Goal: Information Seeking & Learning: Learn about a topic

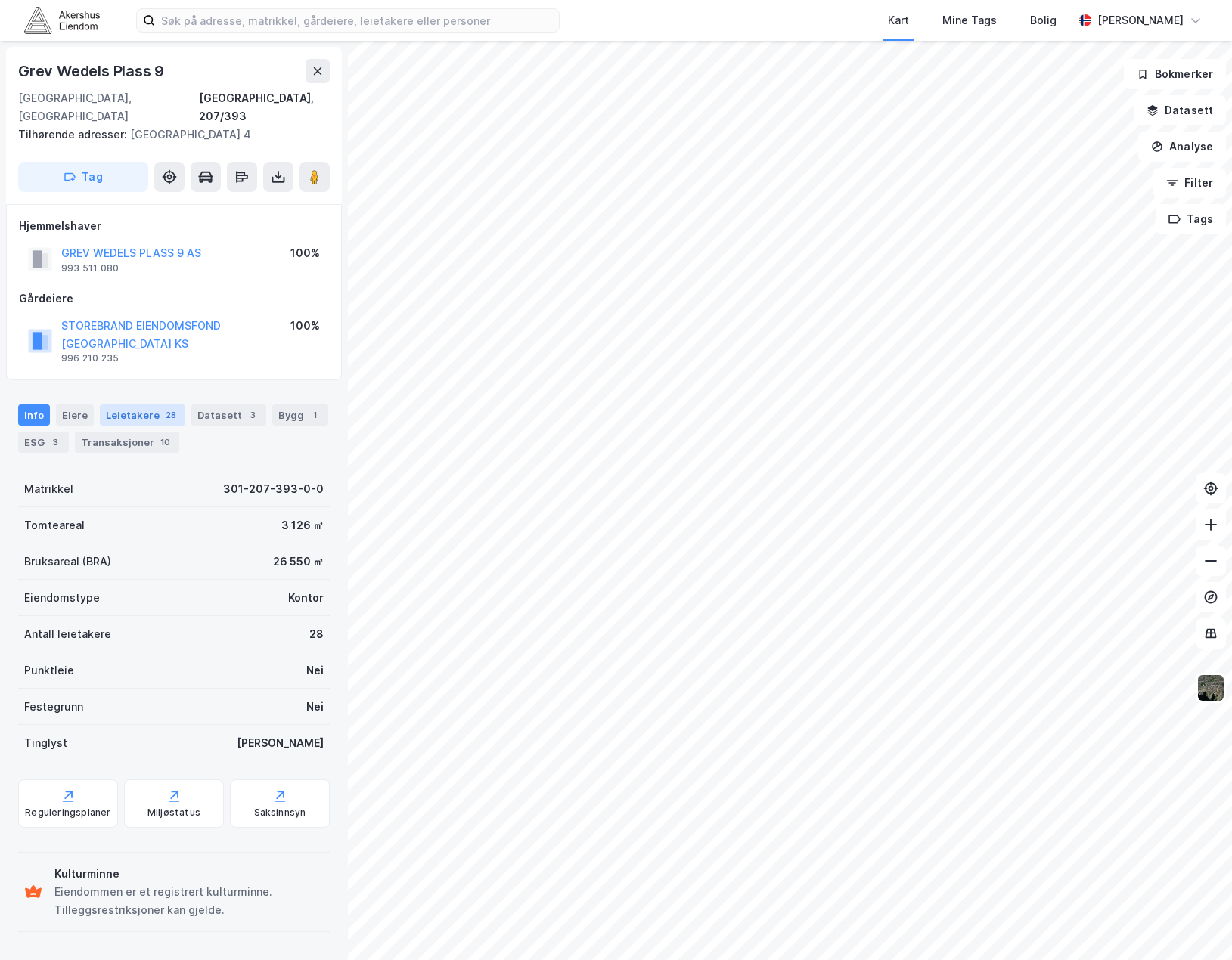
click at [135, 405] on div "Leietakere 28" at bounding box center [143, 415] width 86 height 21
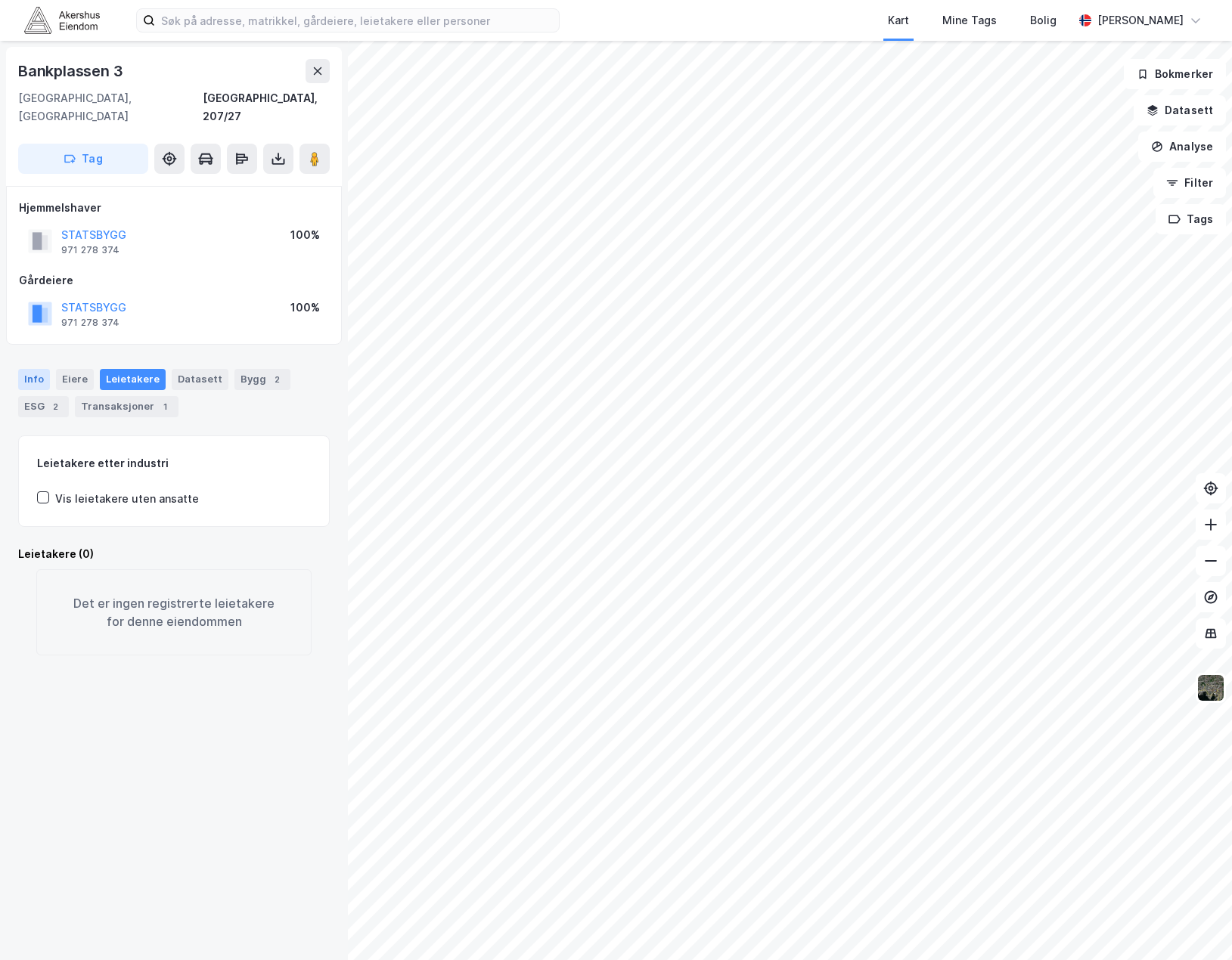
click at [42, 369] on div "Info" at bounding box center [34, 379] width 32 height 21
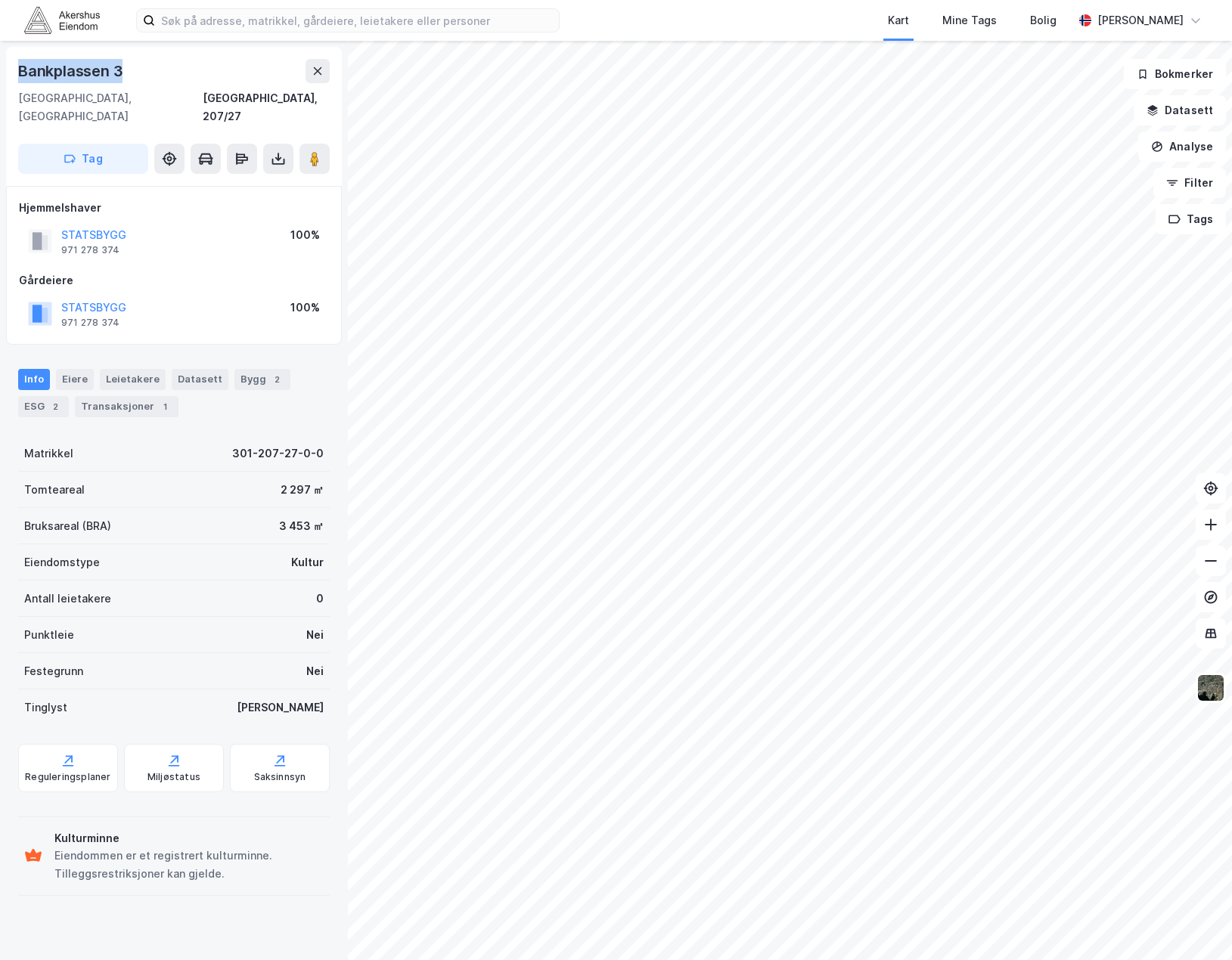
drag, startPoint x: 135, startPoint y: 71, endPoint x: 18, endPoint y: 65, distance: 117.2
click at [18, 65] on div "Bankplassen 3" at bounding box center [174, 71] width 312 height 24
copy div "Bankplassen 3"
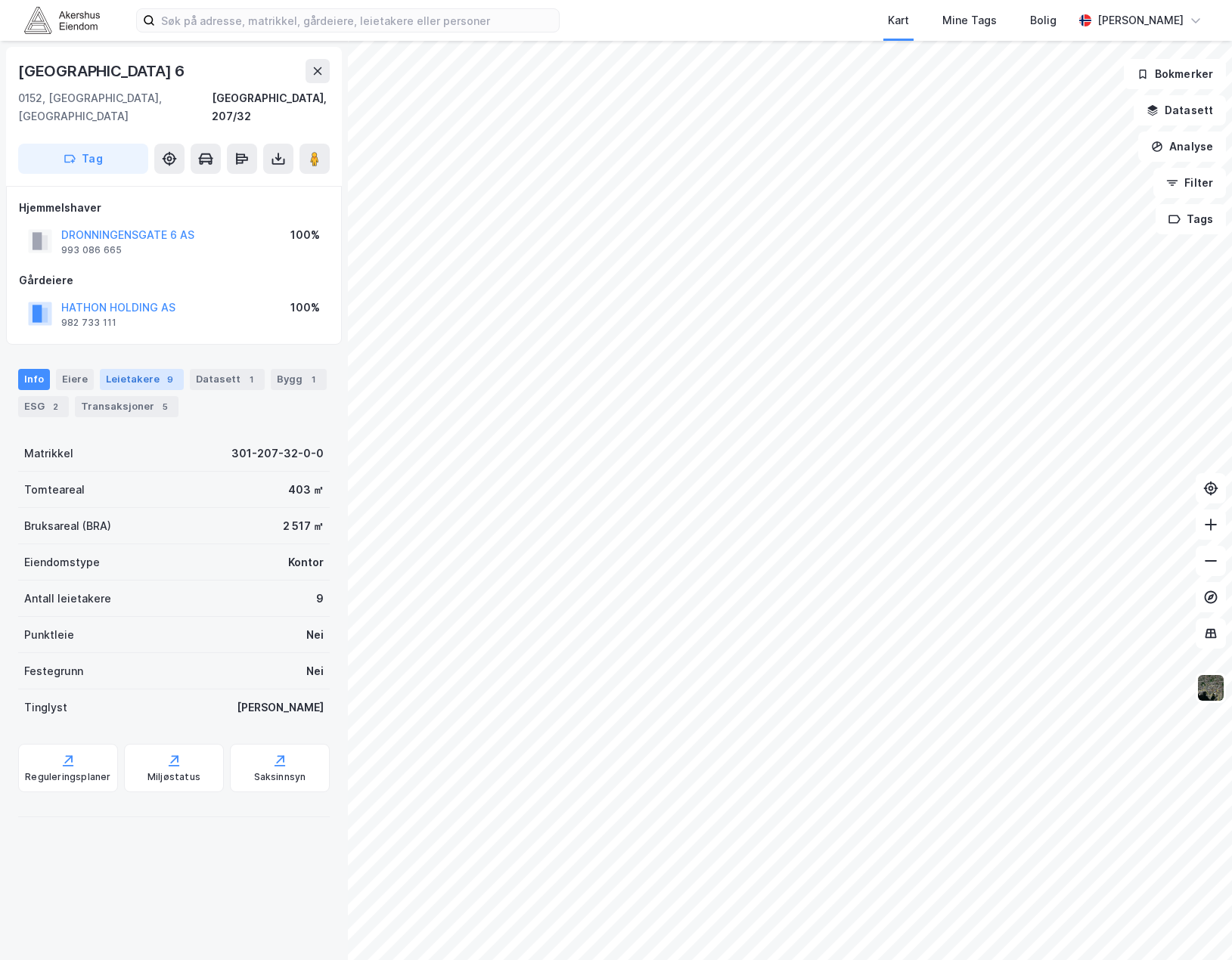
click at [148, 369] on div "Leietakere 9" at bounding box center [142, 379] width 84 height 21
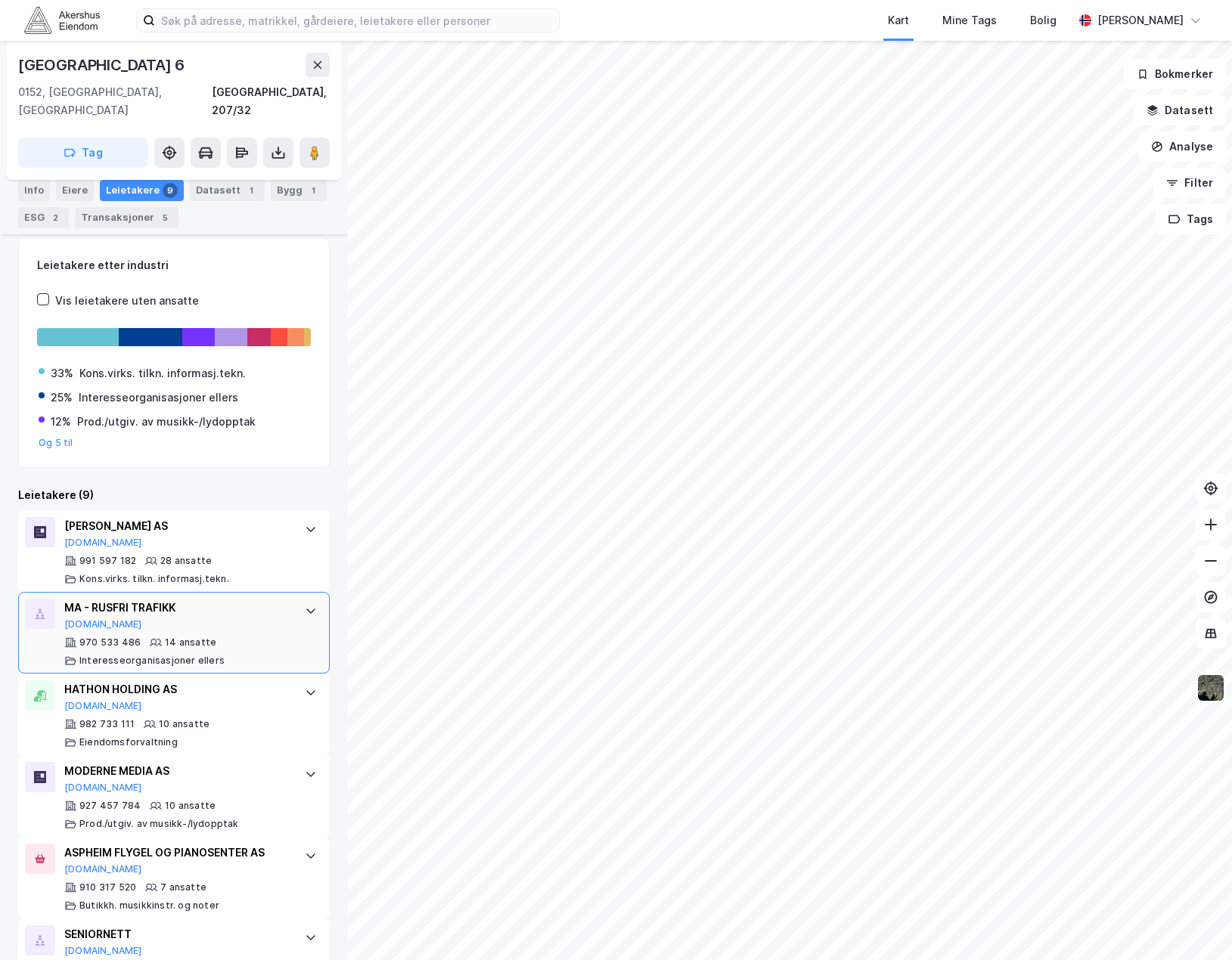
scroll to position [227, 0]
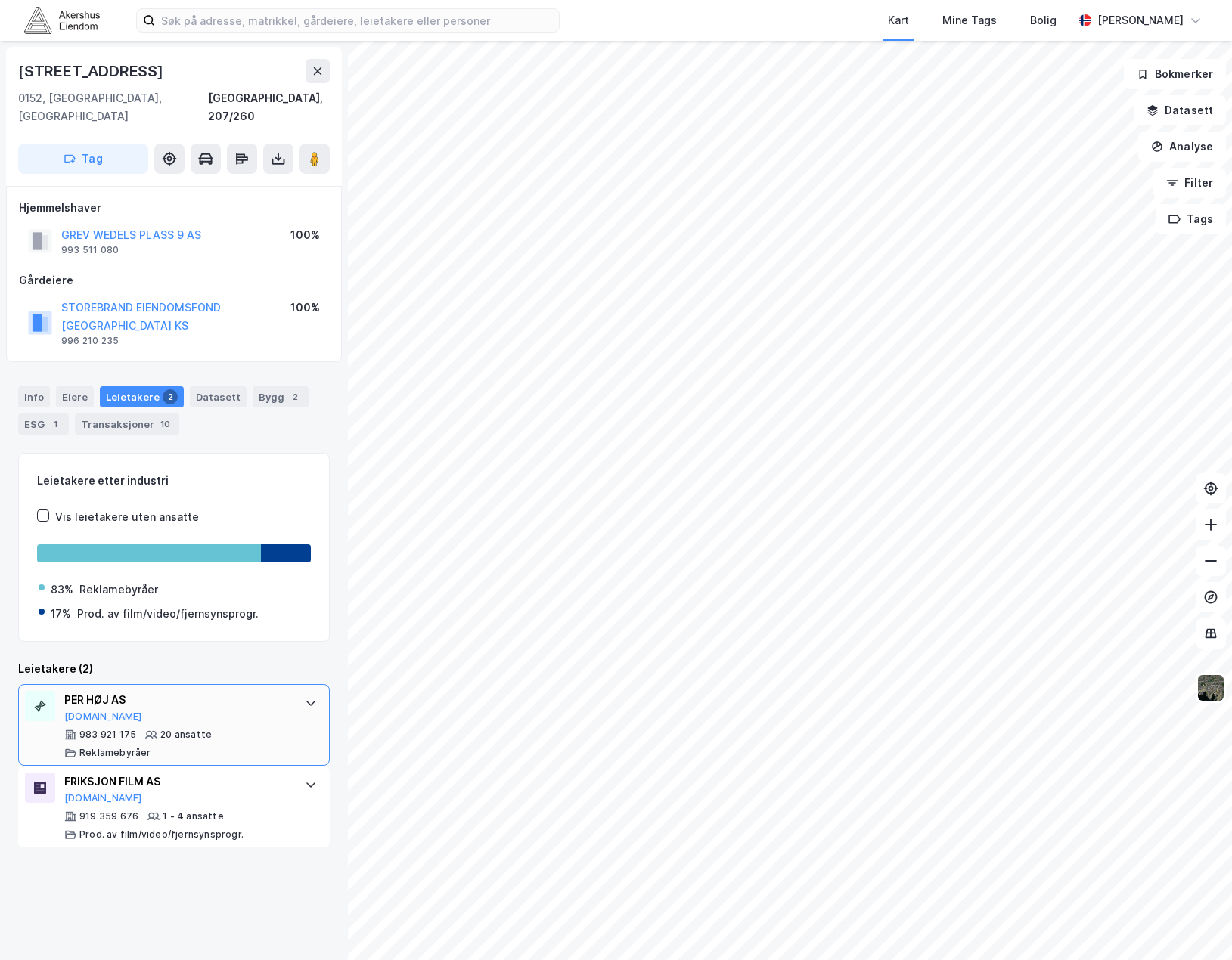
click at [154, 691] on div "PER HØJ AS [DOMAIN_NAME]" at bounding box center [176, 707] width 225 height 32
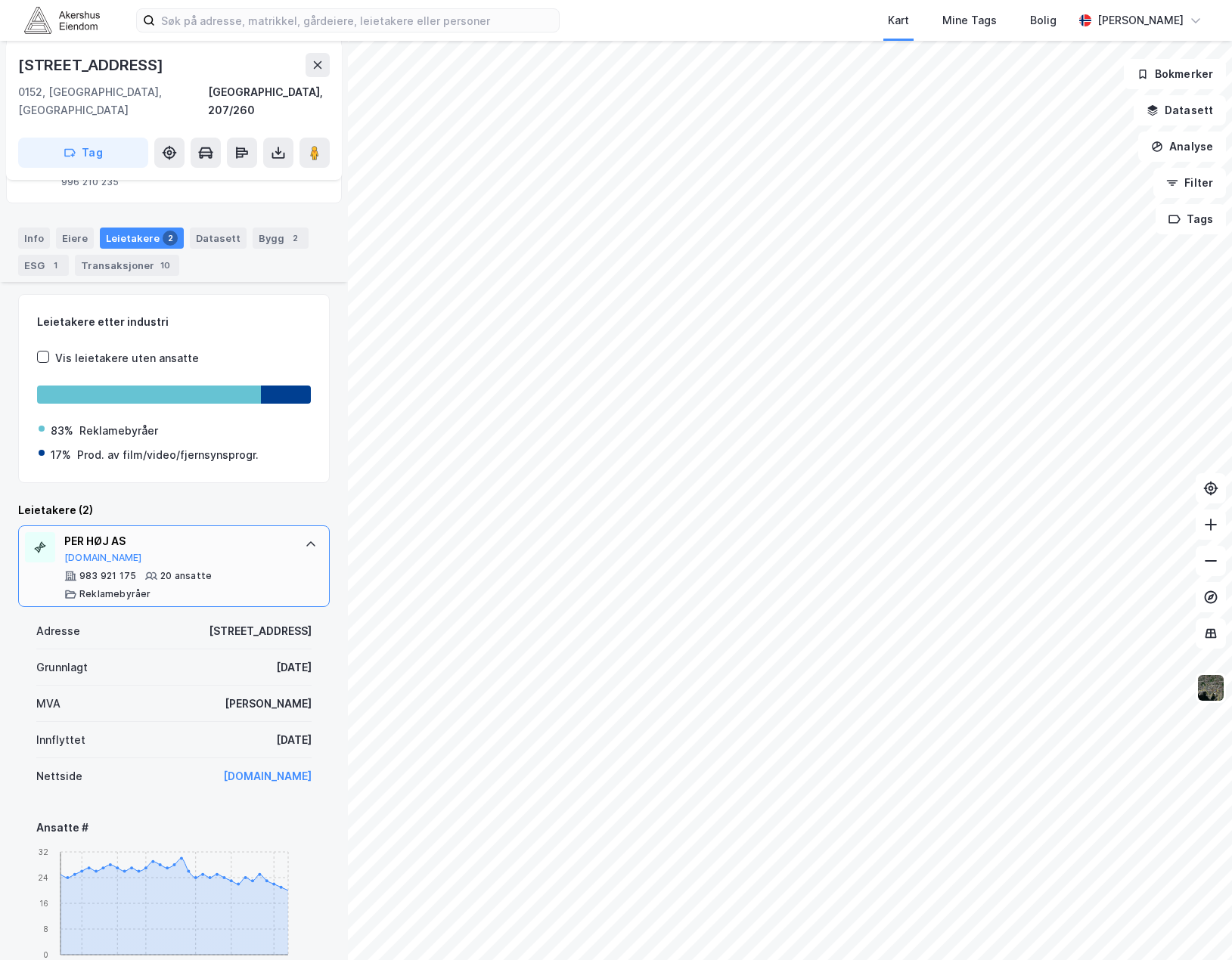
scroll to position [302, 0]
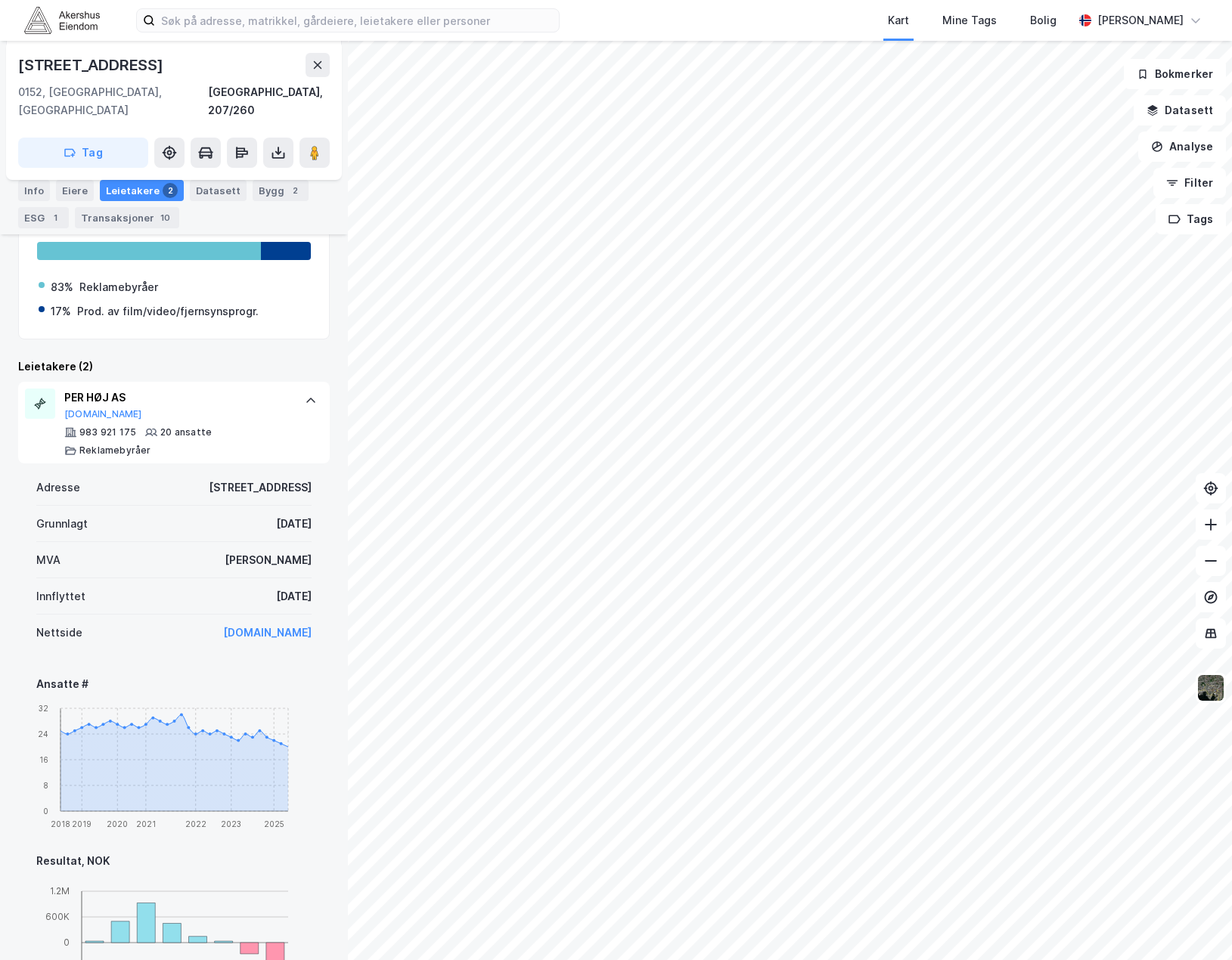
drag, startPoint x: 305, startPoint y: 559, endPoint x: 208, endPoint y: 556, distance: 97.0
click at [208, 556] on div "Adresse [STREET_ADDRESS][DATE] MVA Ja Innflyttet [DATE] Nettside [DOMAIN_NAME] …" at bounding box center [174, 866] width 312 height 807
click at [208, 579] on div "Innflyttet [DATE]" at bounding box center [173, 596] width 275 height 36
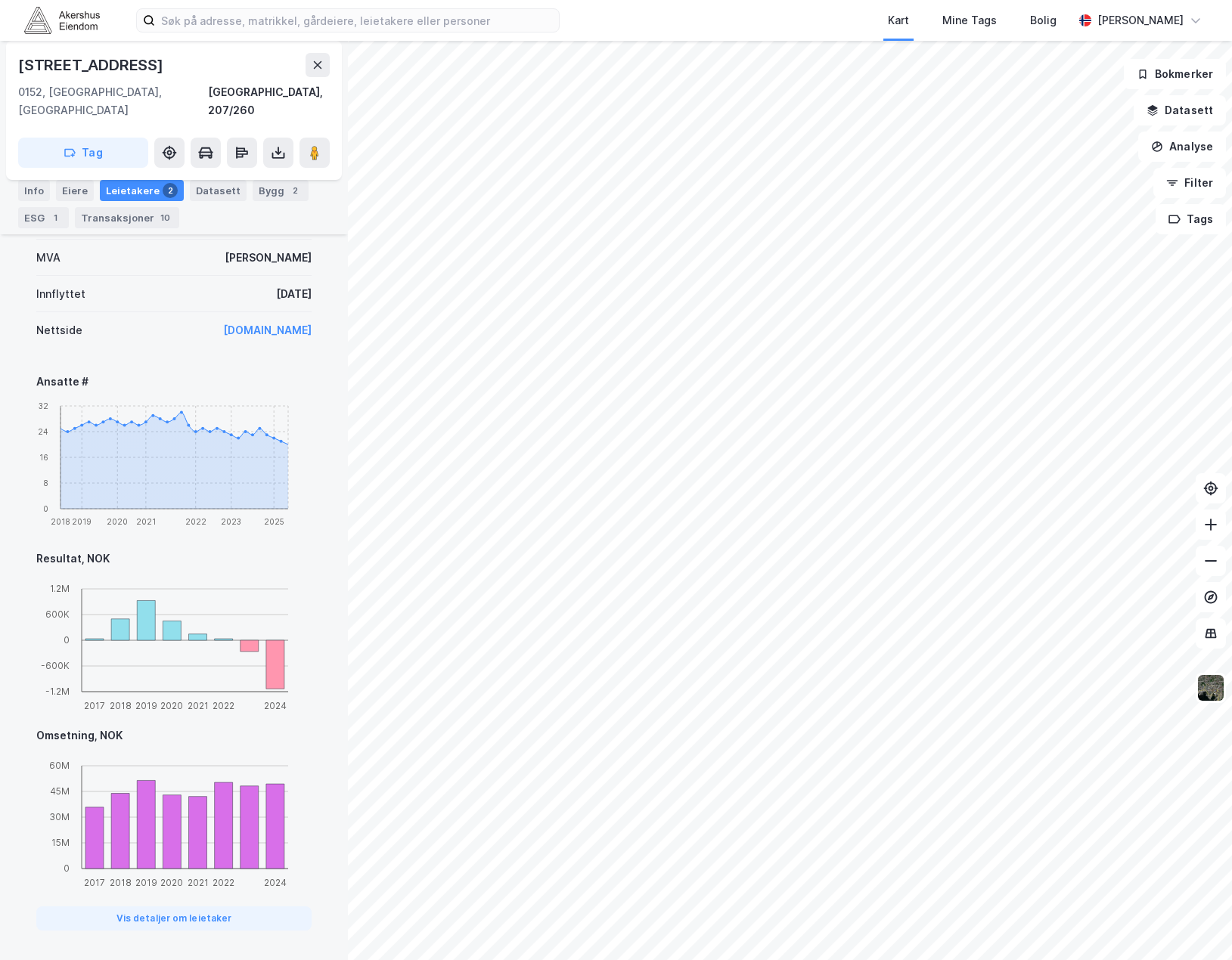
scroll to position [676, 0]
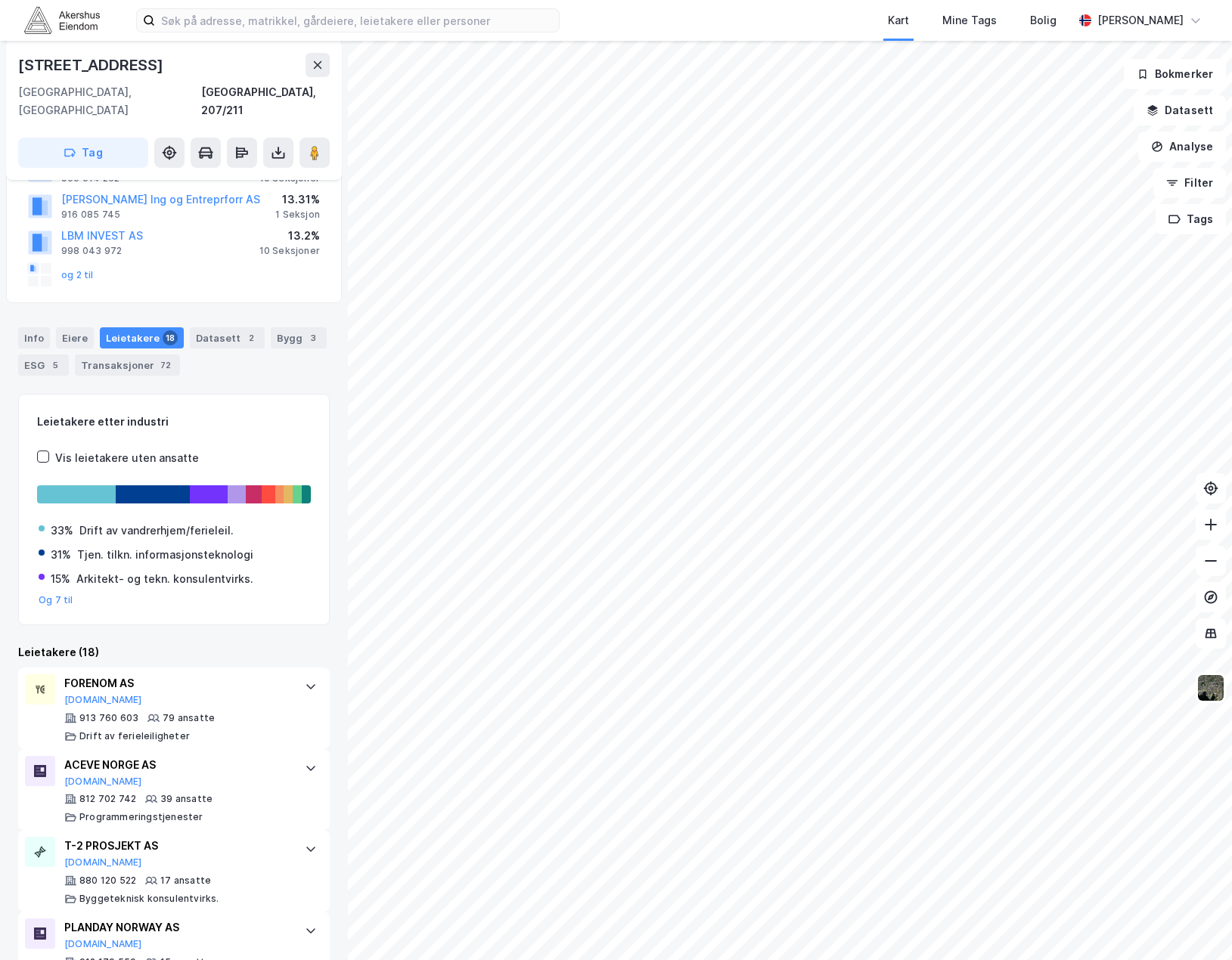
scroll to position [378, 0]
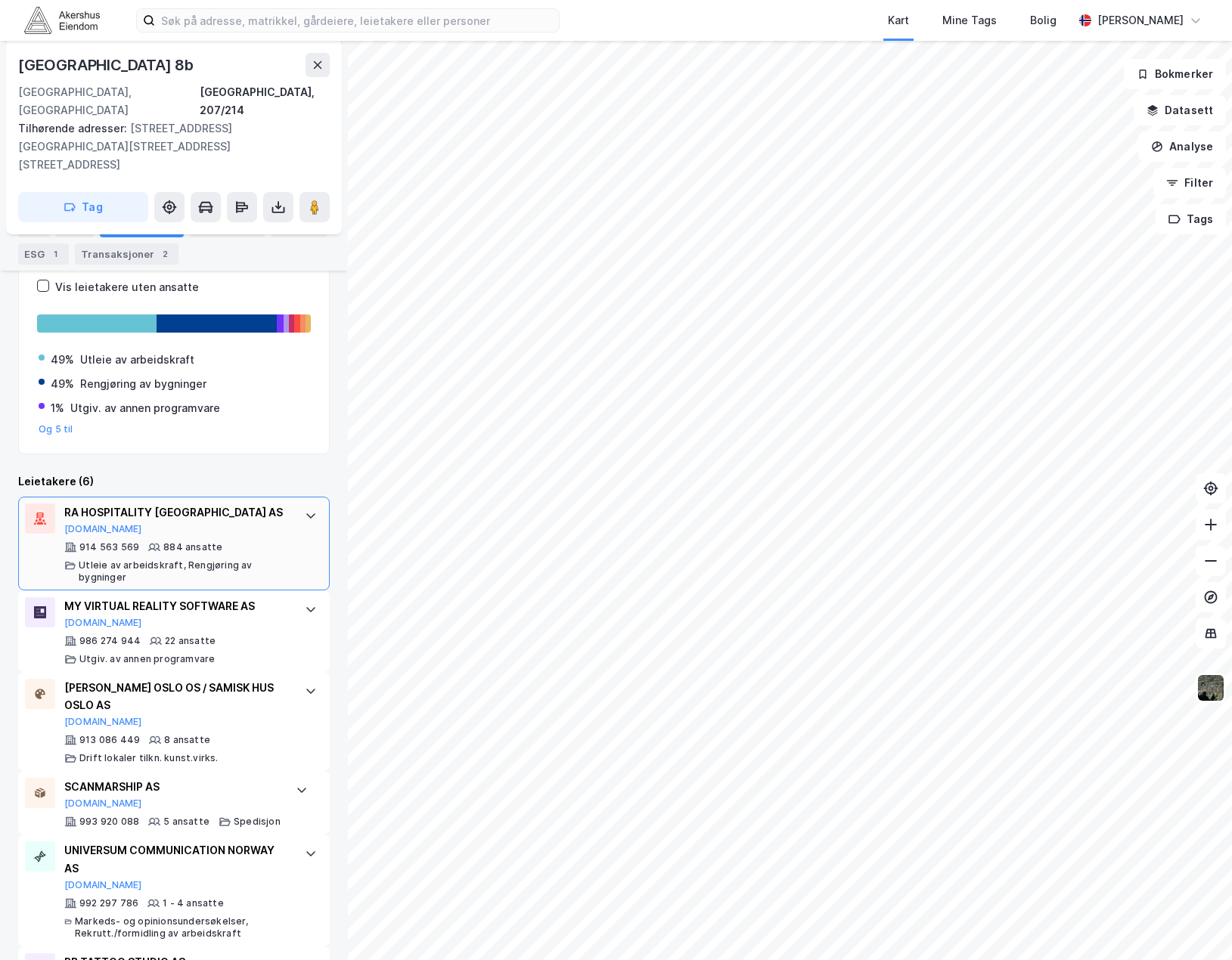
scroll to position [353, 0]
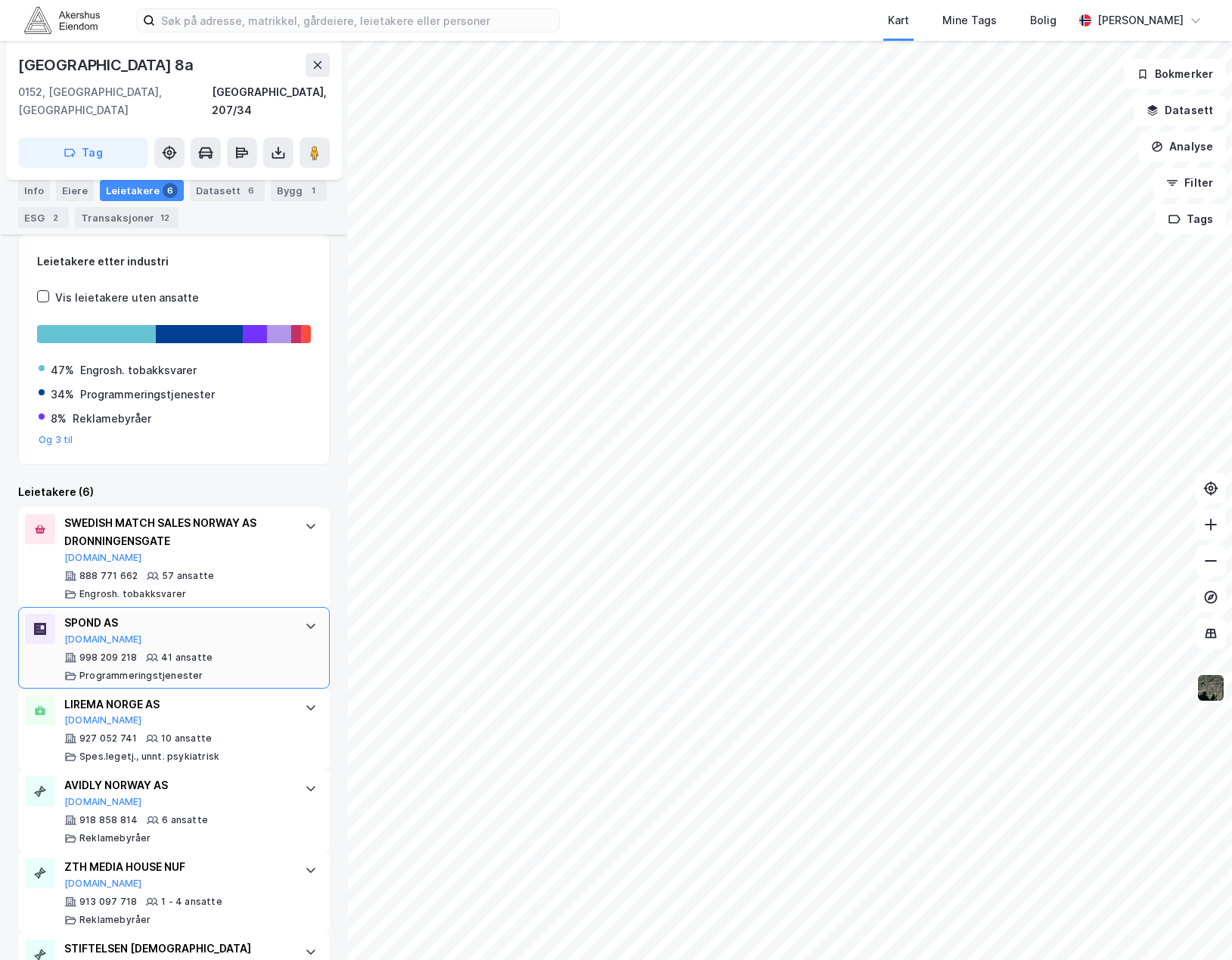
scroll to position [359, 0]
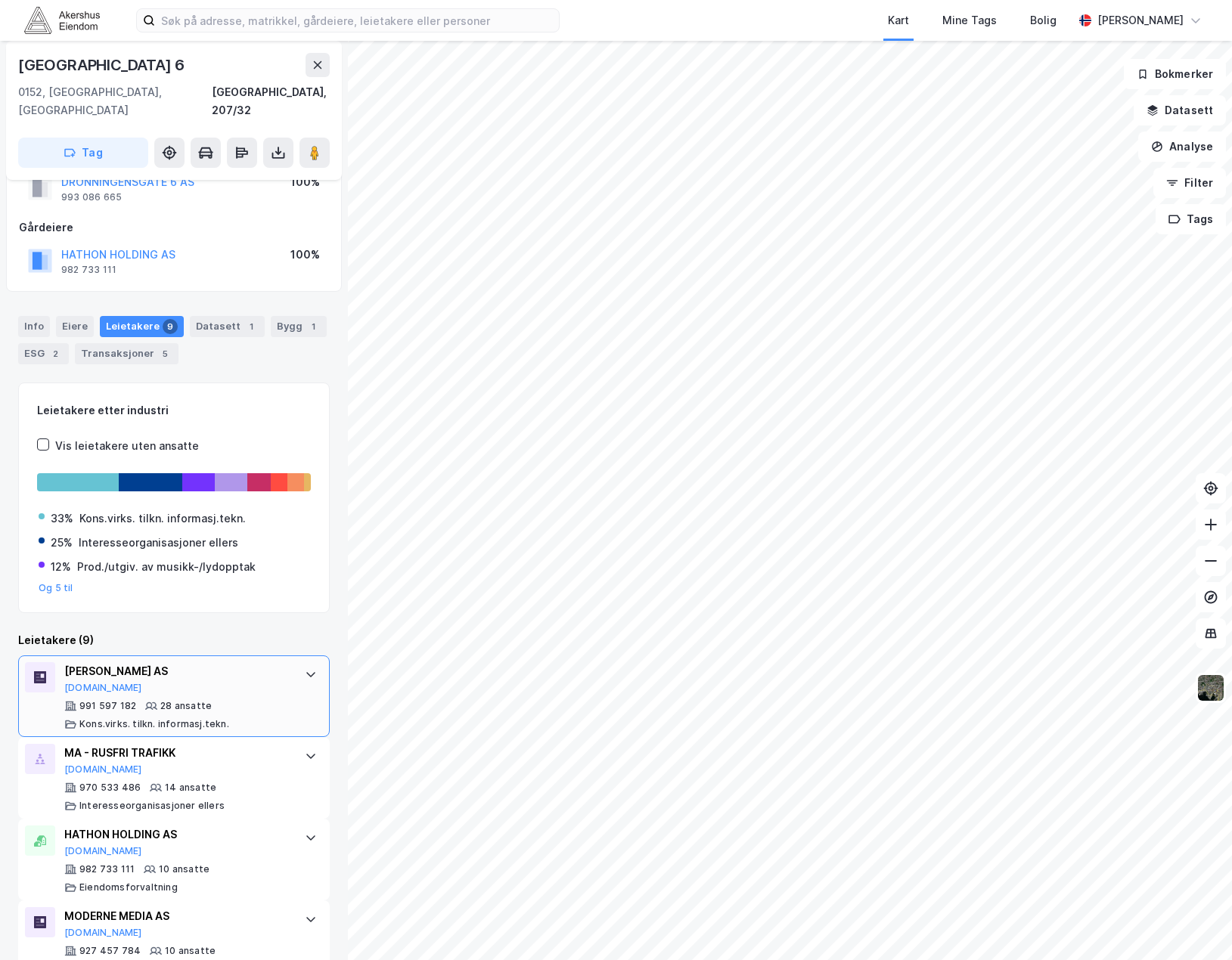
scroll to position [75, 0]
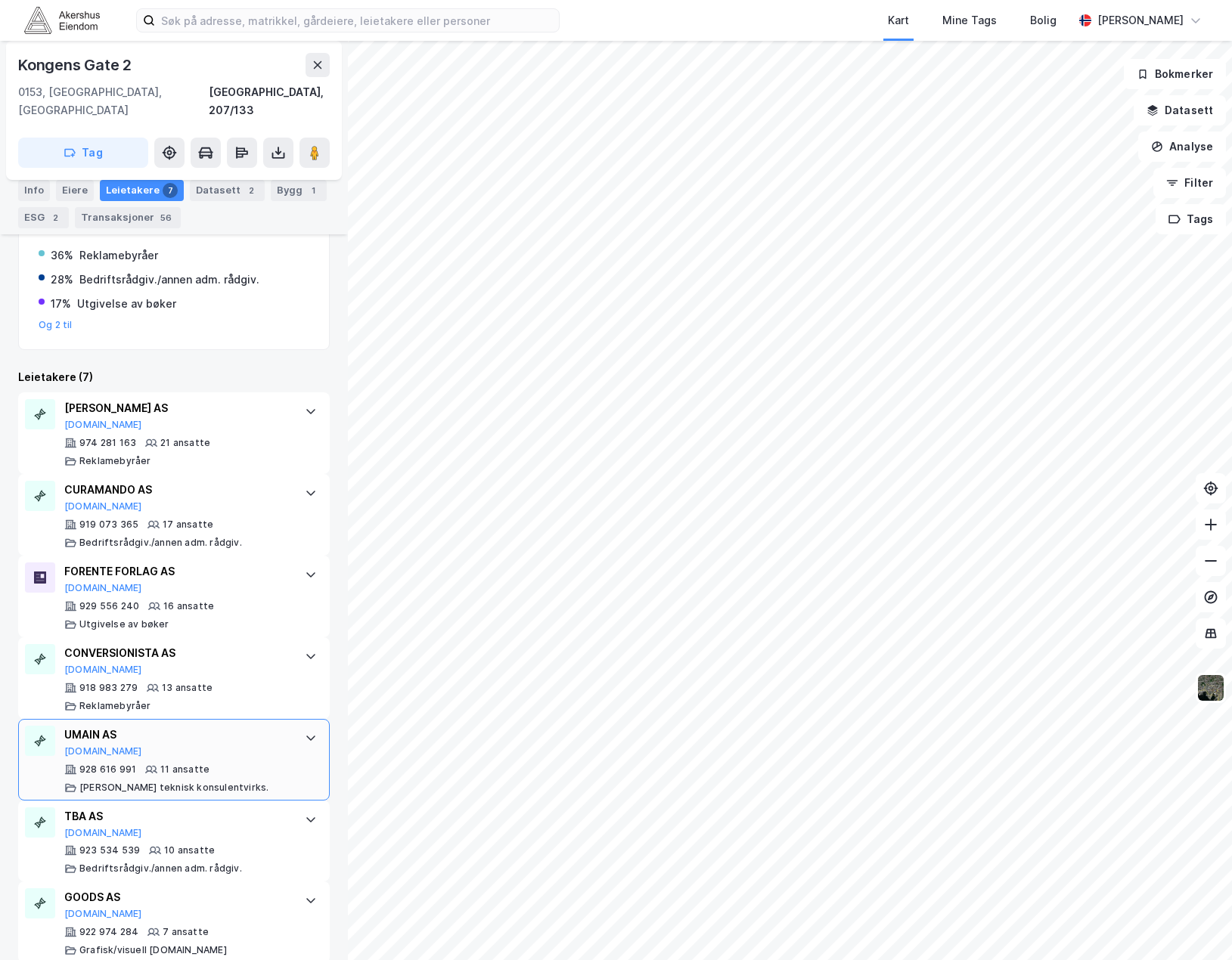
scroll to position [320, 0]
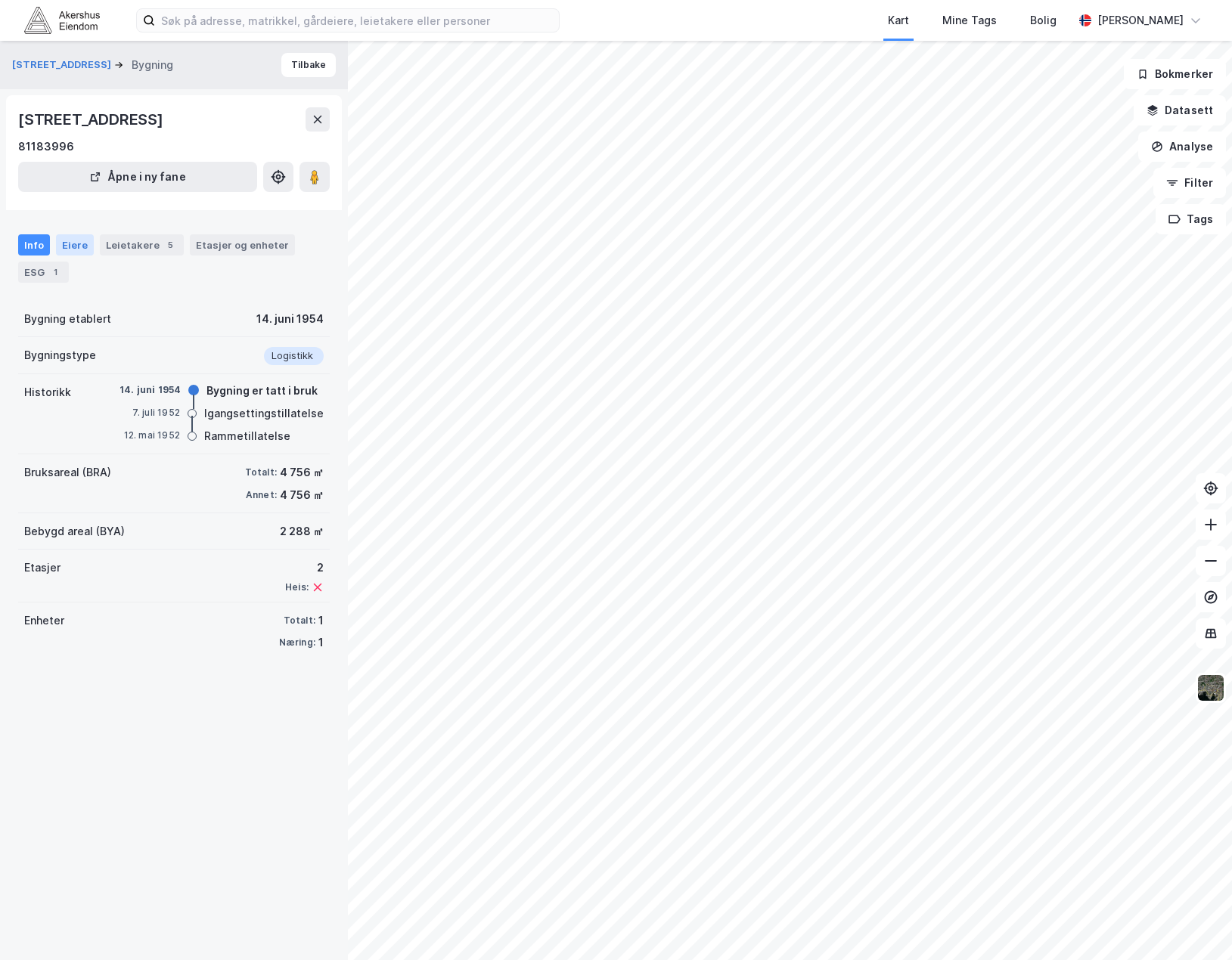
click at [78, 250] on div "Eiere" at bounding box center [75, 244] width 38 height 21
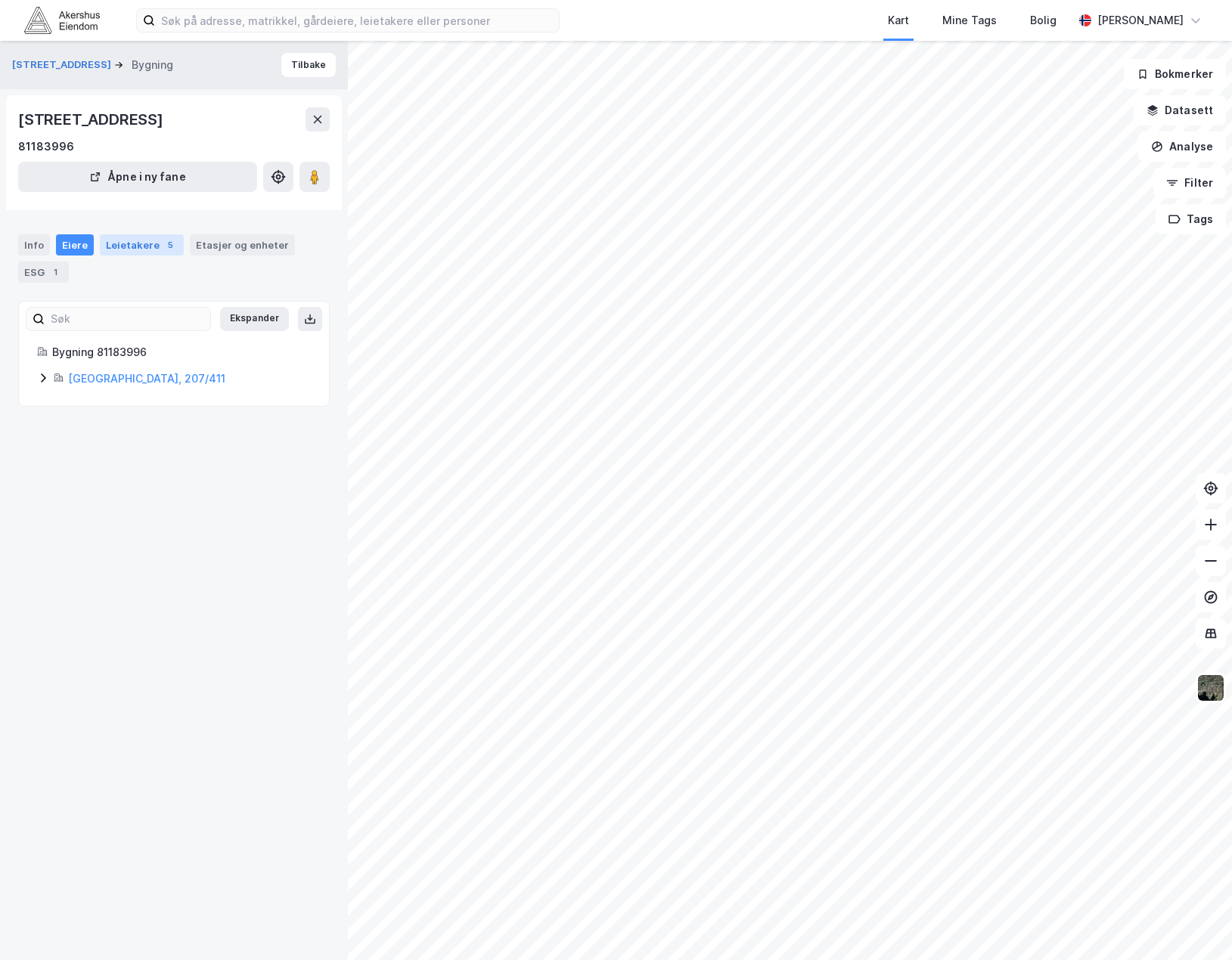
click at [120, 242] on div "Leietakere 5" at bounding box center [142, 244] width 84 height 21
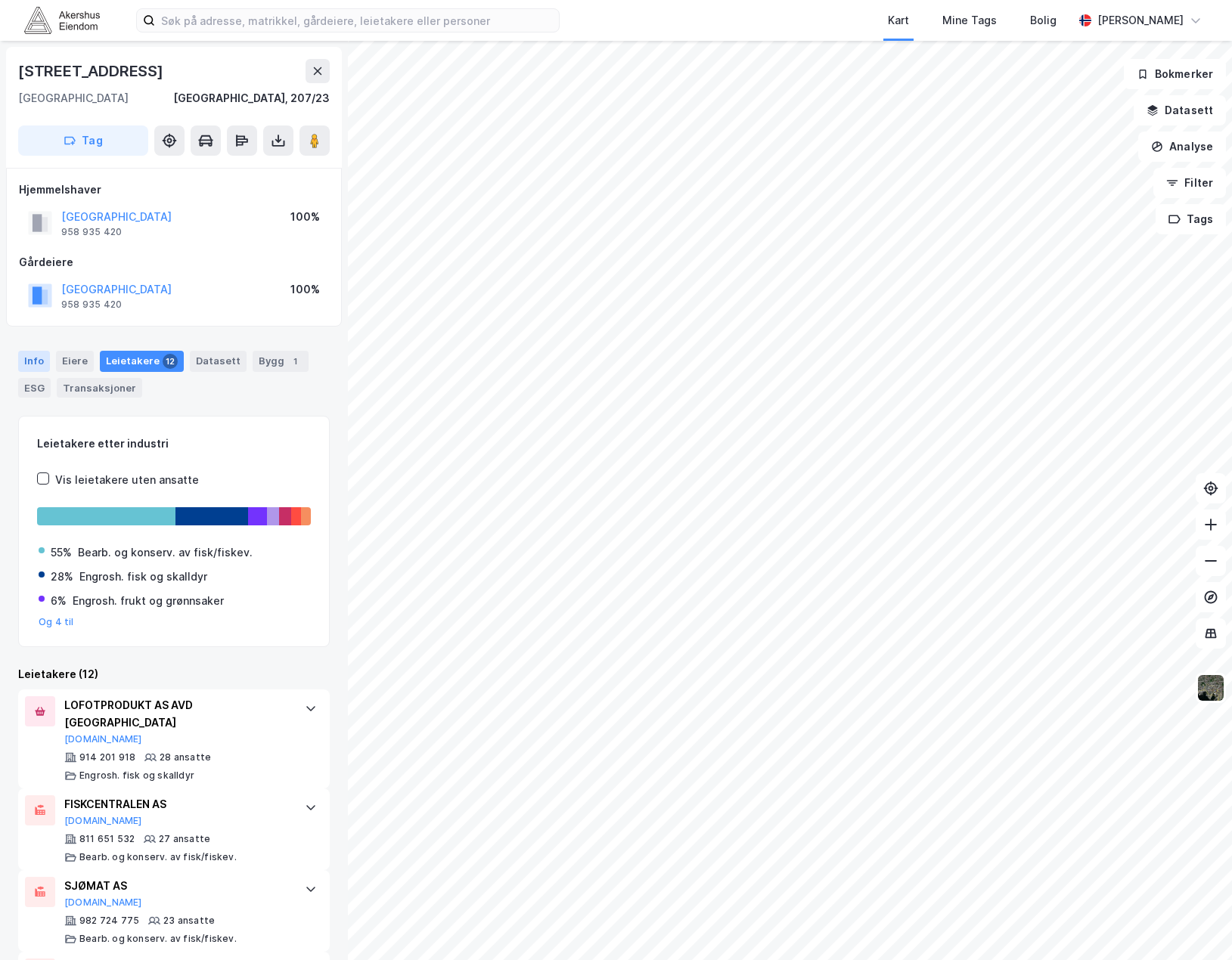
click at [46, 358] on div "Info" at bounding box center [34, 361] width 32 height 21
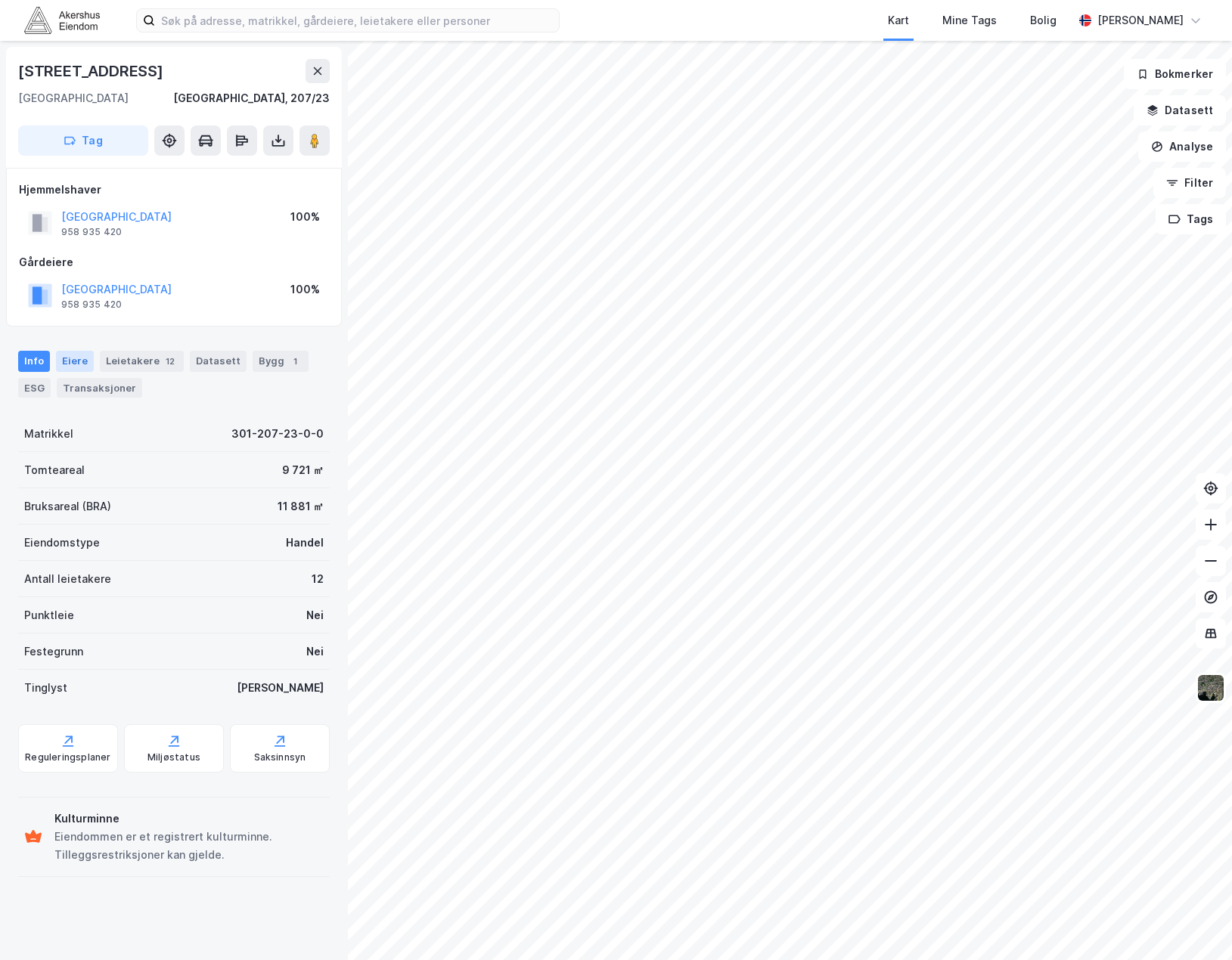
click at [85, 359] on div "Eiere" at bounding box center [75, 361] width 38 height 21
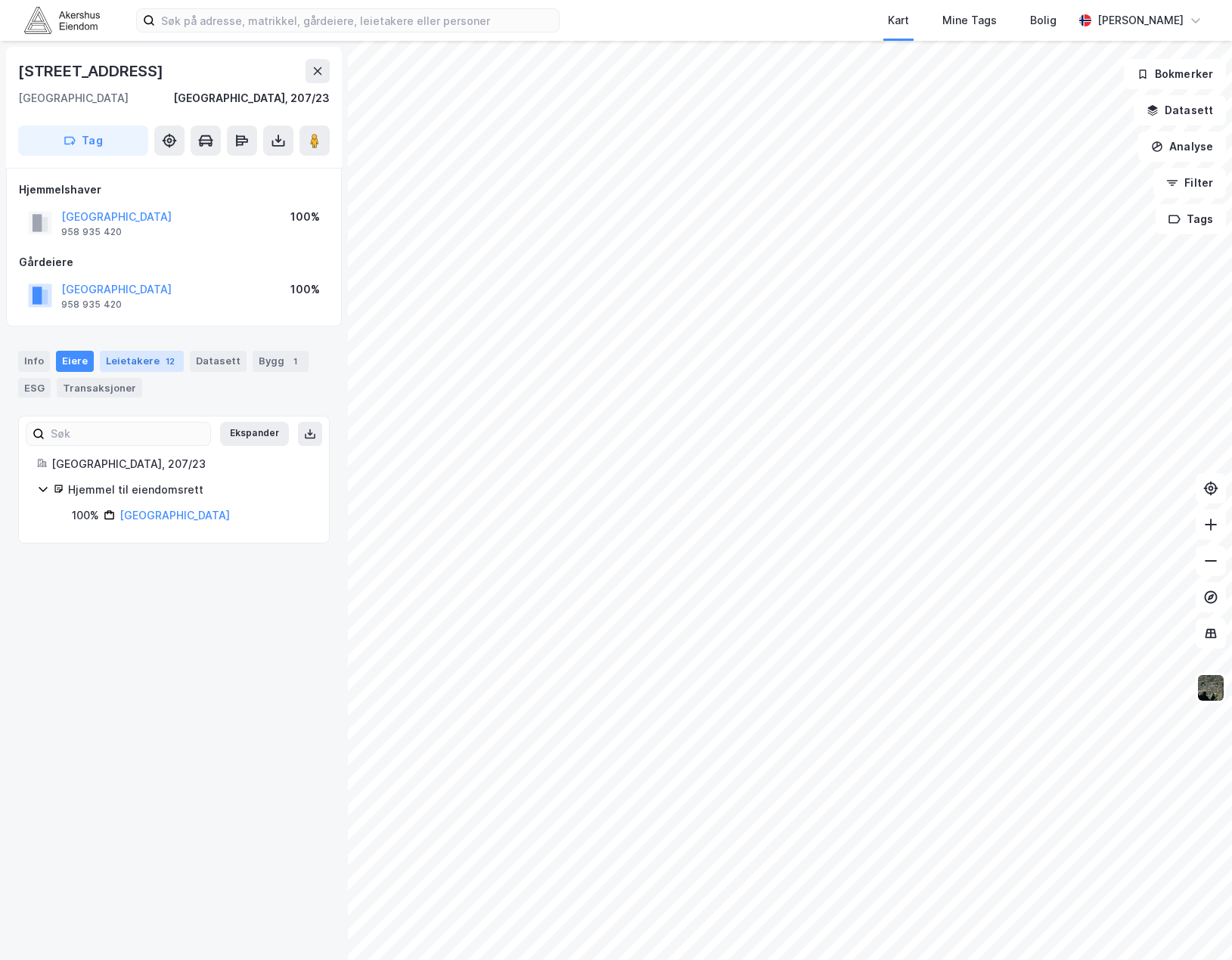
click at [122, 365] on div "Leietakere 12" at bounding box center [142, 361] width 84 height 21
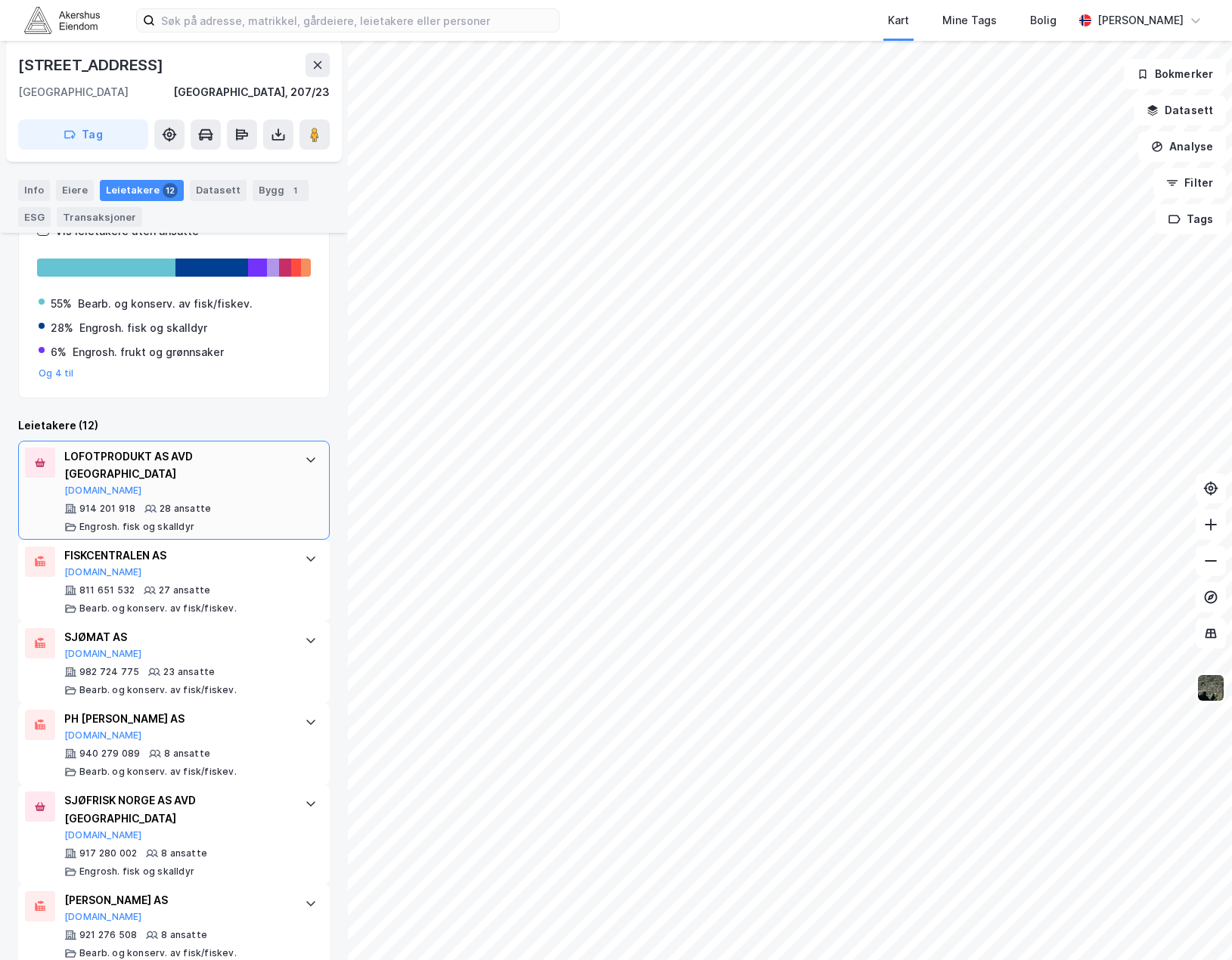
scroll to position [302, 0]
